Goal: Task Accomplishment & Management: Complete application form

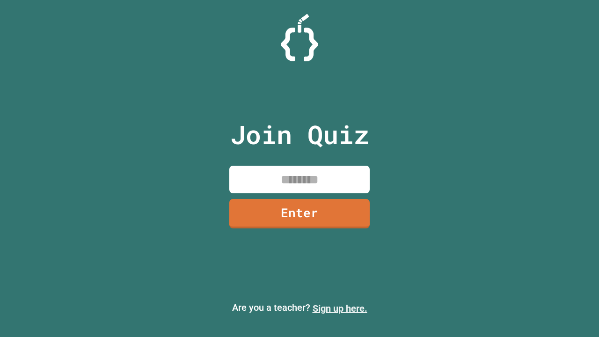
click at [340, 309] on link "Sign up here." at bounding box center [340, 308] width 55 height 11
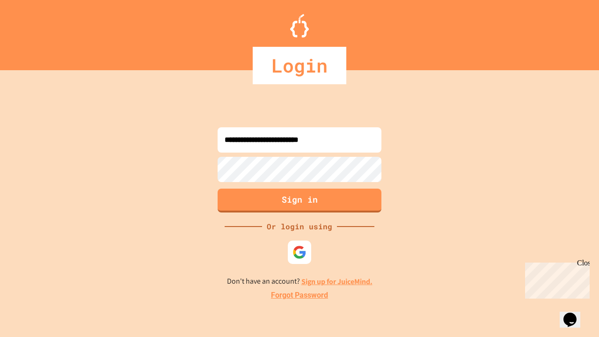
type input "**********"
